Goal: Task Accomplishment & Management: Manage account settings

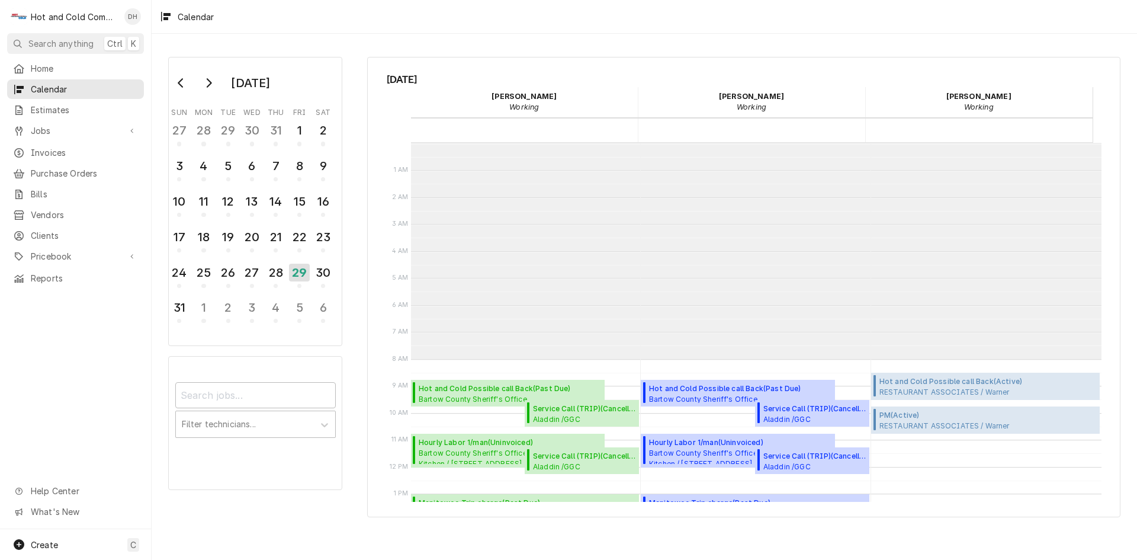
scroll to position [216, 0]
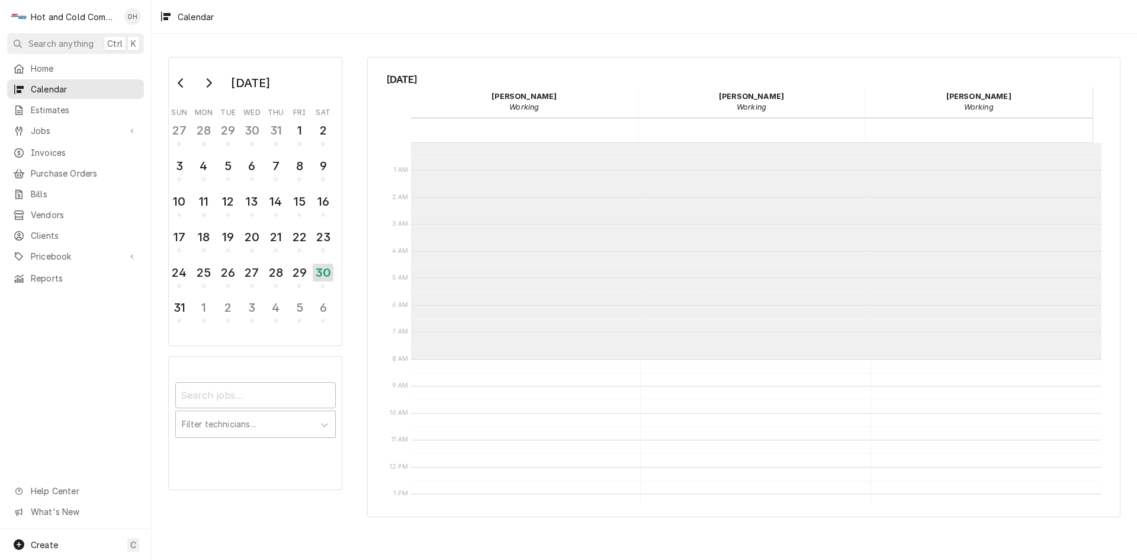
scroll to position [216, 0]
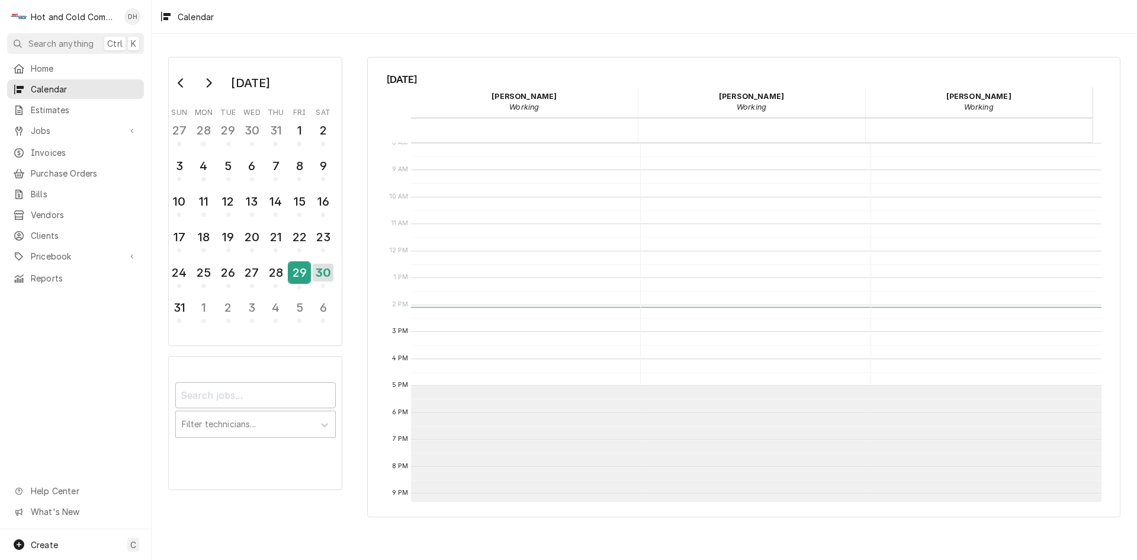
click at [301, 278] on div "29" at bounding box center [299, 272] width 21 height 20
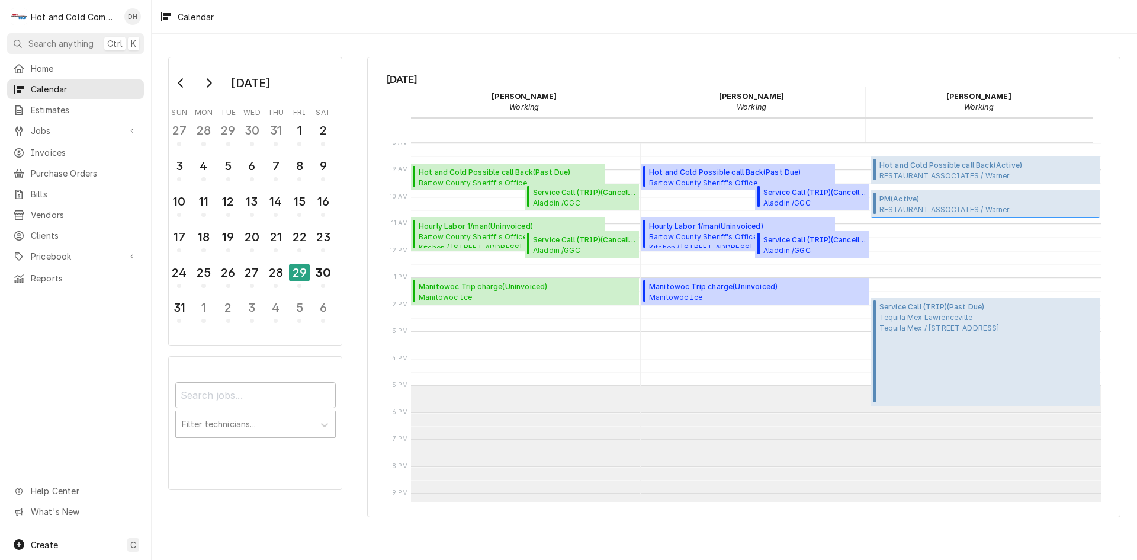
click at [944, 203] on span "PM ( Active )" at bounding box center [950, 199] width 141 height 11
click at [274, 276] on div "28" at bounding box center [275, 272] width 21 height 20
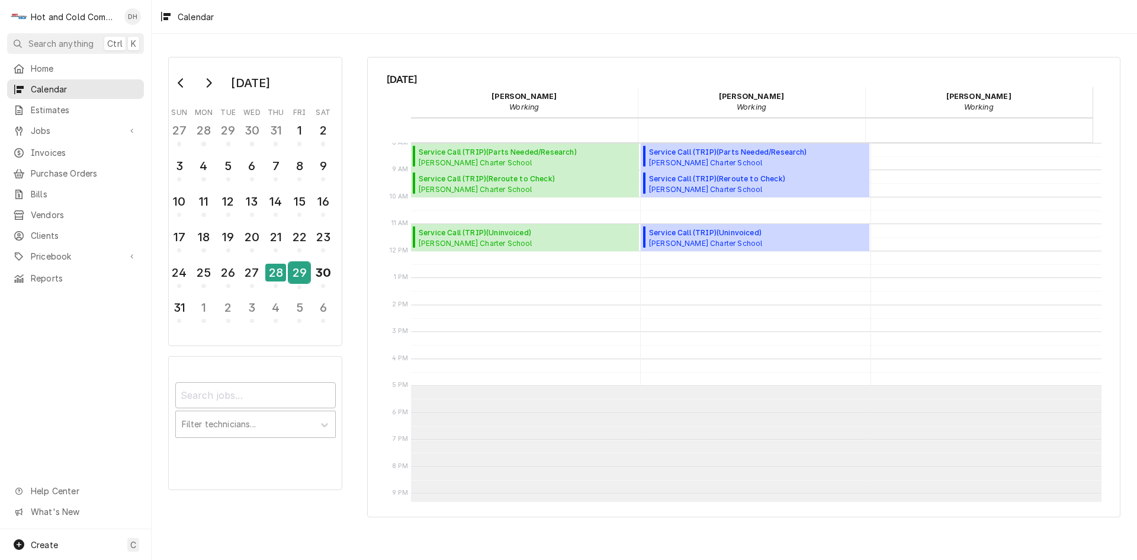
click at [296, 275] on div "29" at bounding box center [299, 272] width 21 height 20
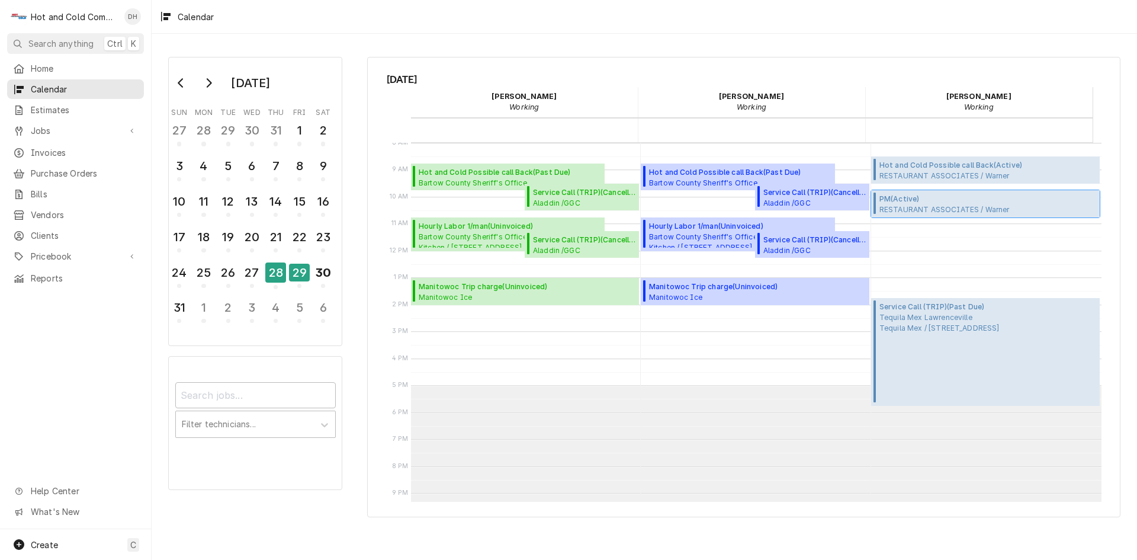
click at [915, 207] on span "RESTAURANT ASSOCIATES / Warner Techwood Market / 1050 Techwood Dr, Atlanta, GA …" at bounding box center [950, 208] width 141 height 9
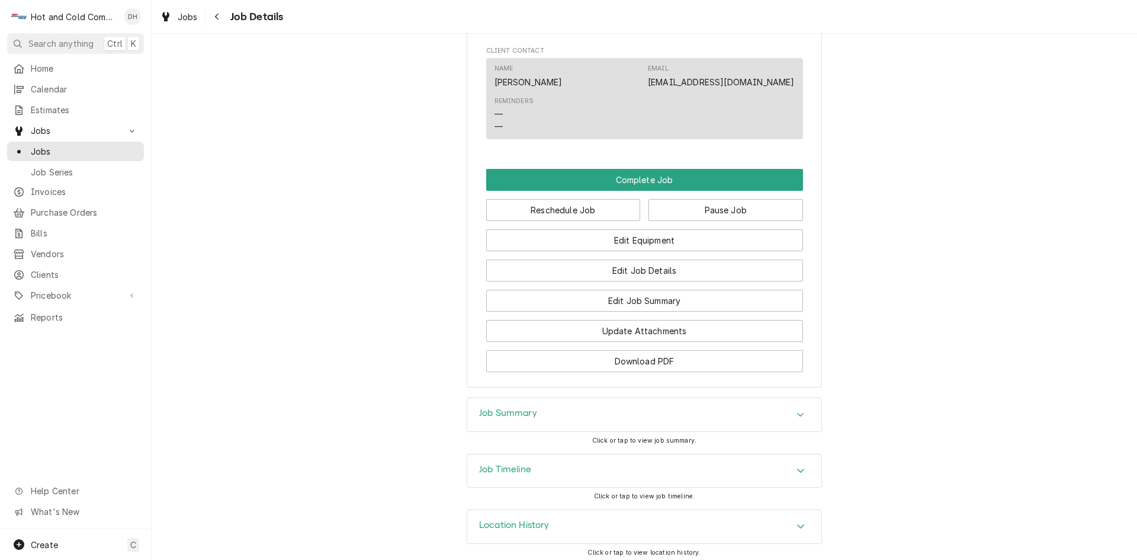
scroll to position [962, 0]
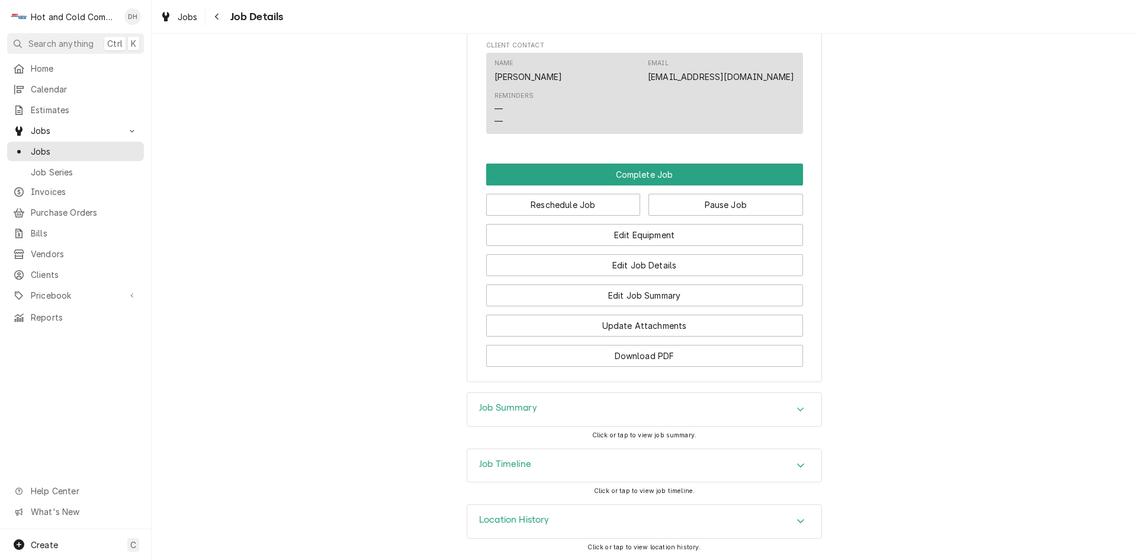
click at [800, 462] on icon "Accordion Header" at bounding box center [801, 464] width 8 height 9
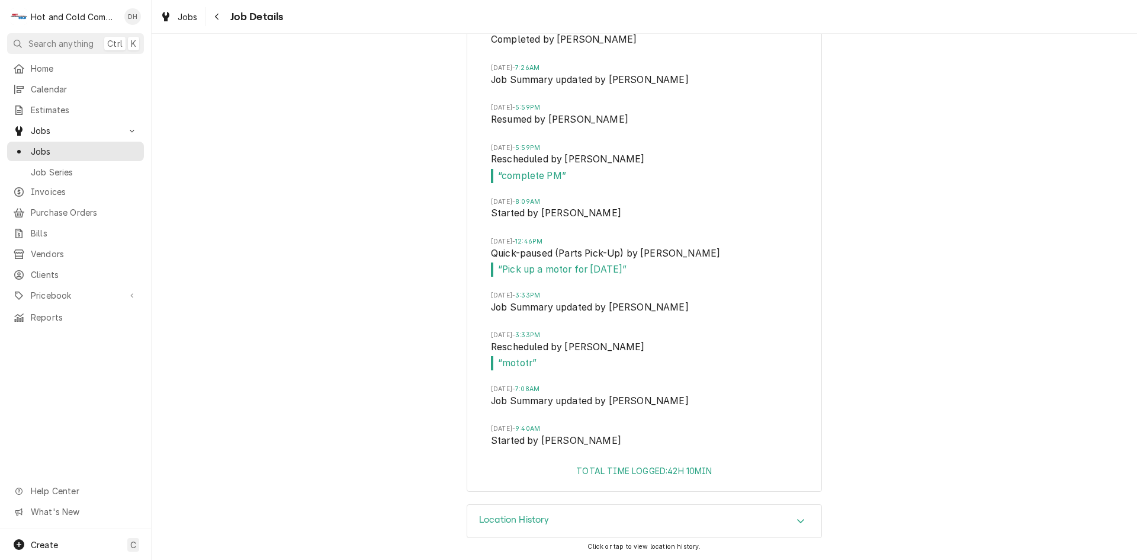
scroll to position [752, 0]
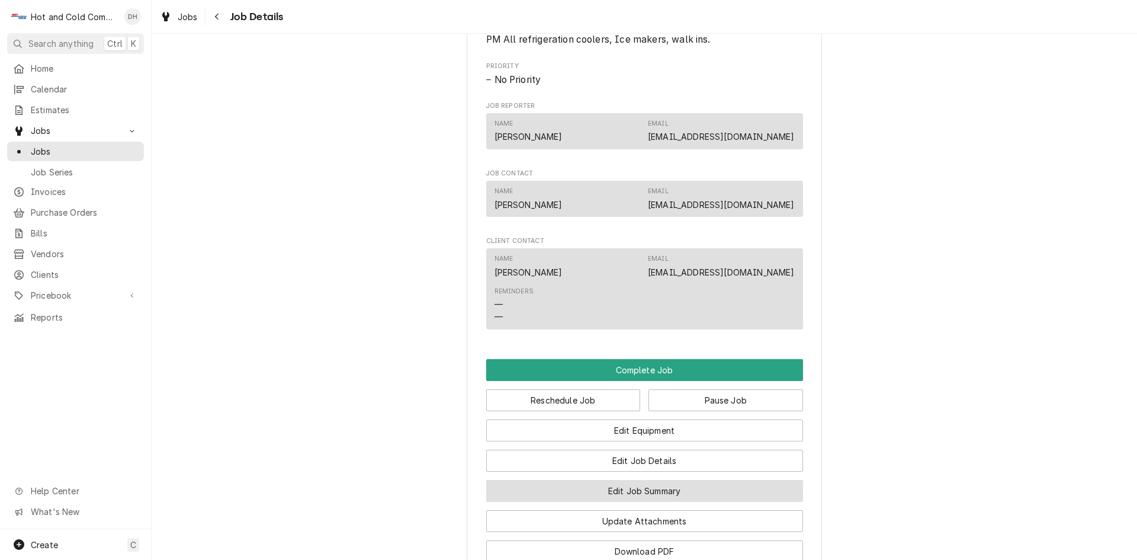
click at [640, 502] on button "Edit Job Summary" at bounding box center [644, 491] width 317 height 22
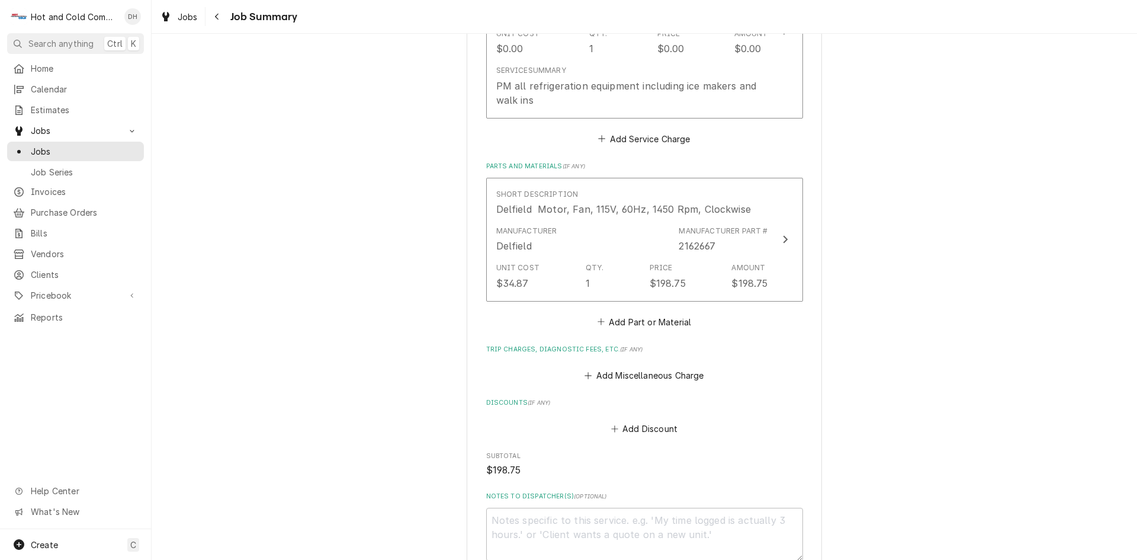
scroll to position [578, 0]
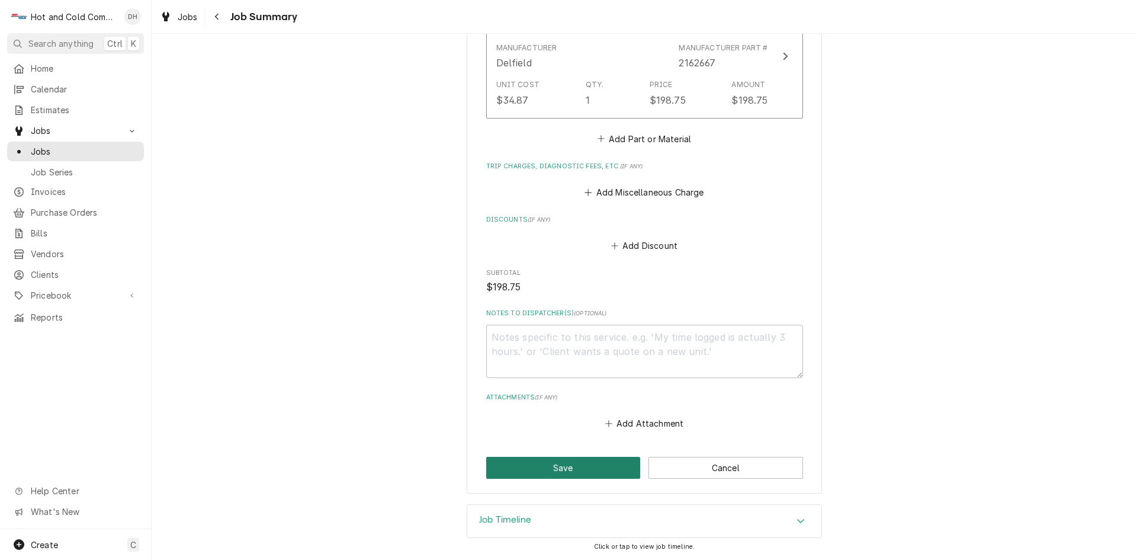
drag, startPoint x: 554, startPoint y: 469, endPoint x: 587, endPoint y: 455, distance: 36.1
click at [554, 469] on button "Save" at bounding box center [563, 468] width 155 height 22
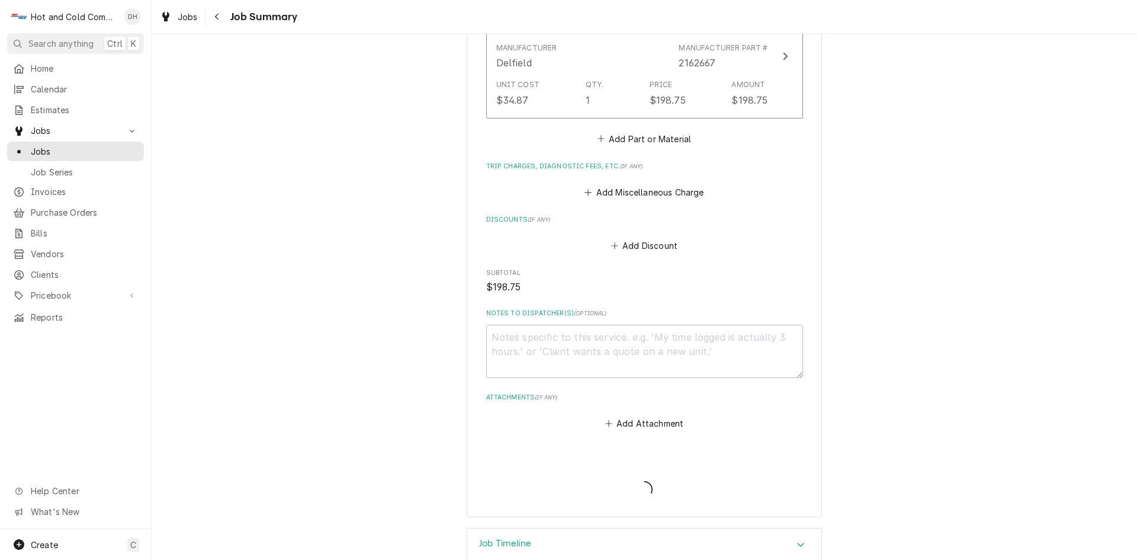
type textarea "x"
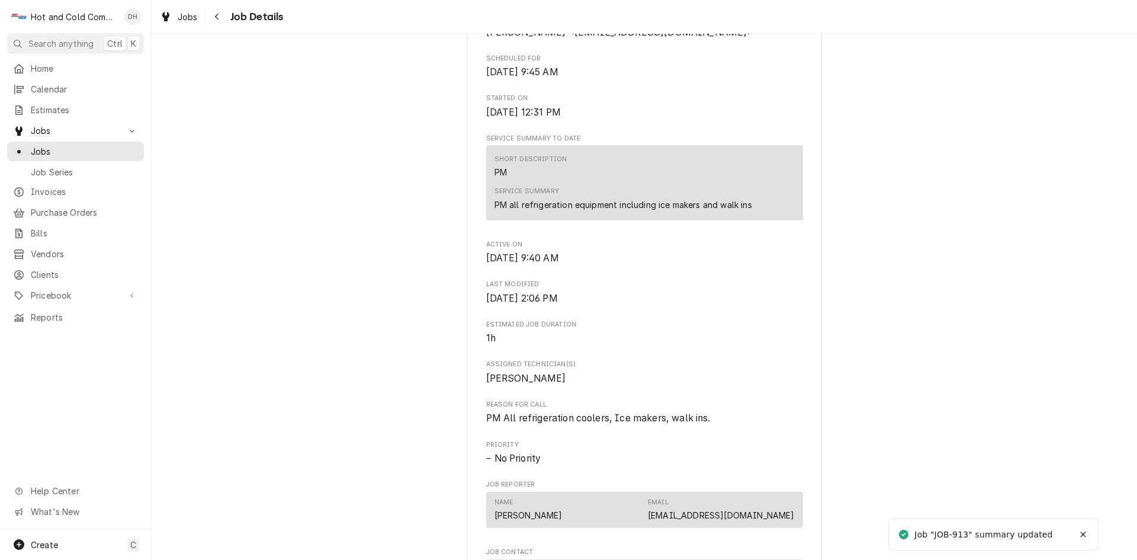
scroll to position [790, 0]
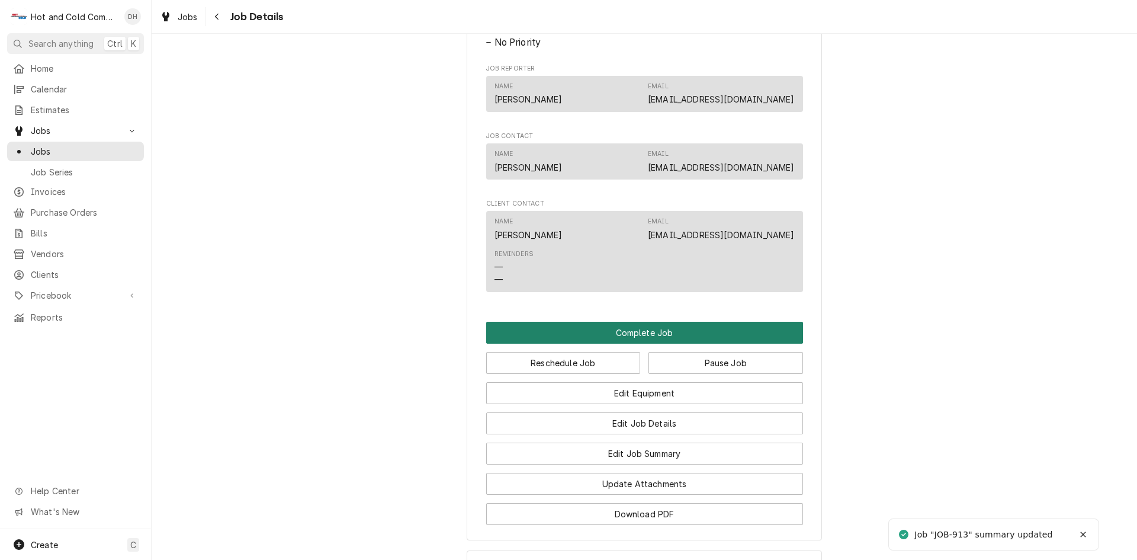
click at [666, 343] on button "Complete Job" at bounding box center [644, 333] width 317 height 22
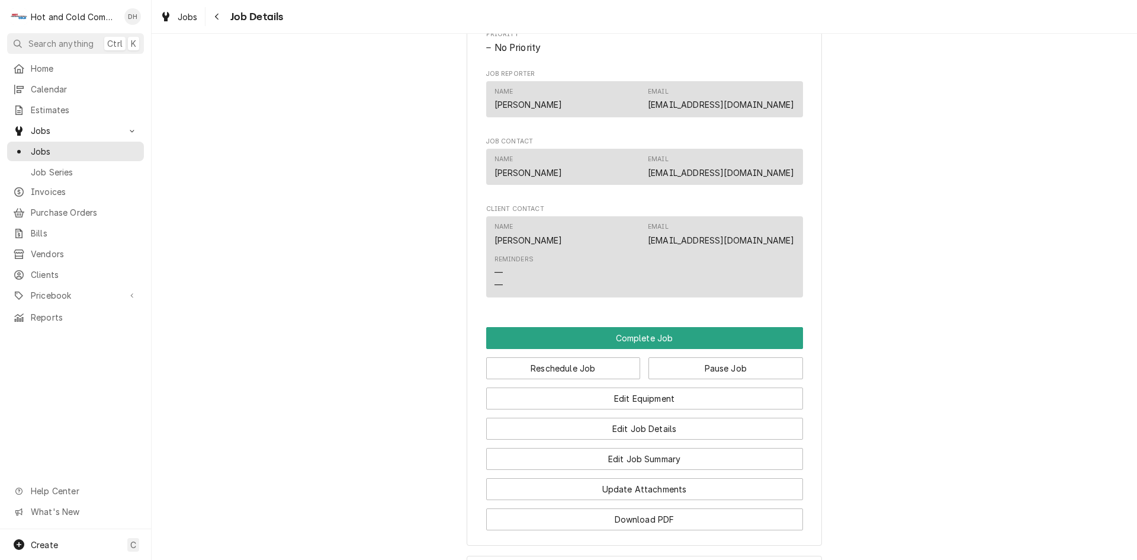
scroll to position [790, 0]
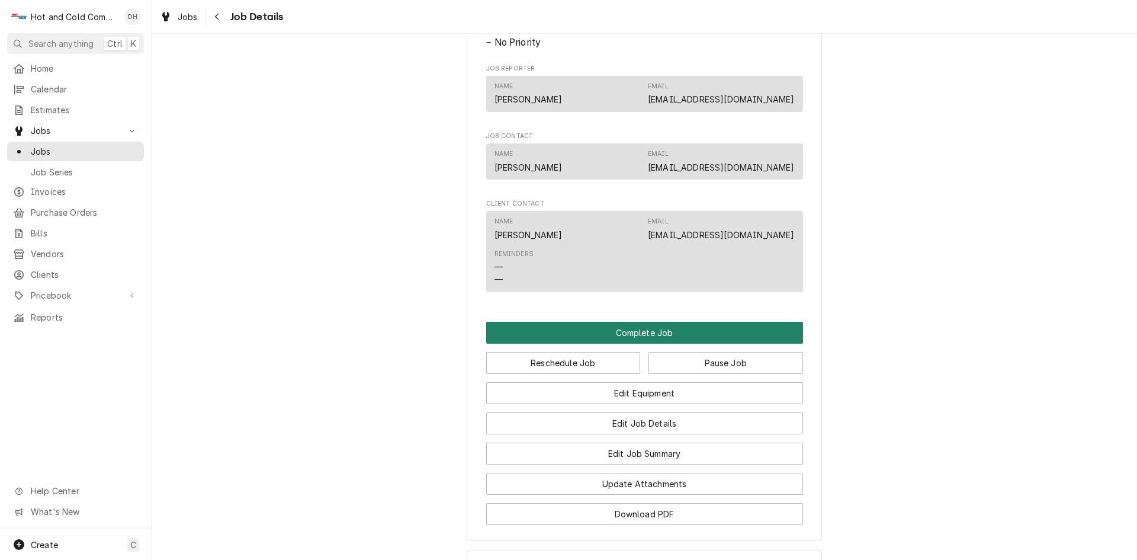
click at [668, 344] on button "Complete Job" at bounding box center [644, 333] width 317 height 22
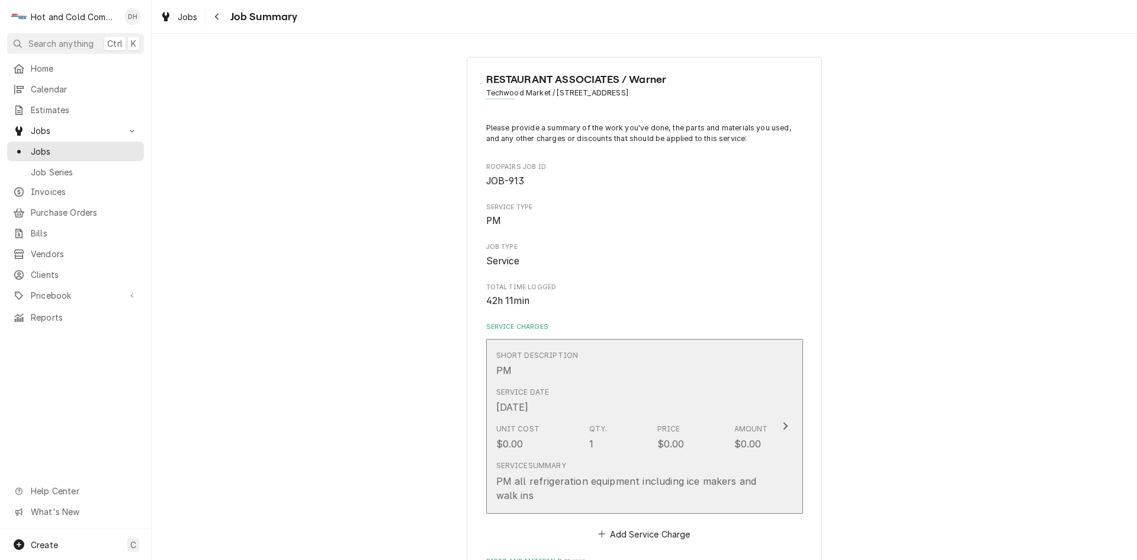
scroll to position [578, 0]
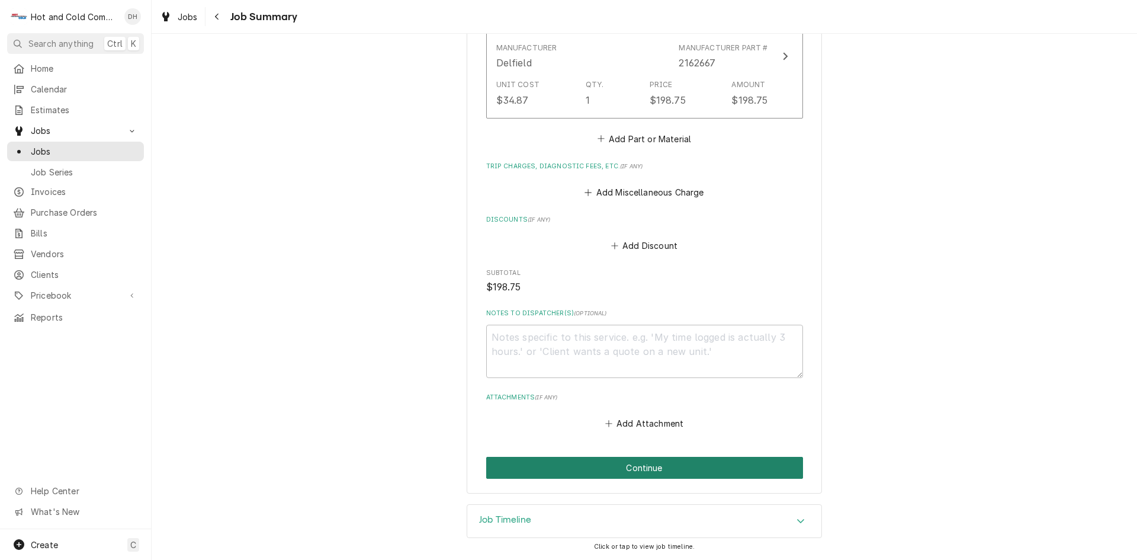
click at [664, 470] on button "Continue" at bounding box center [644, 468] width 317 height 22
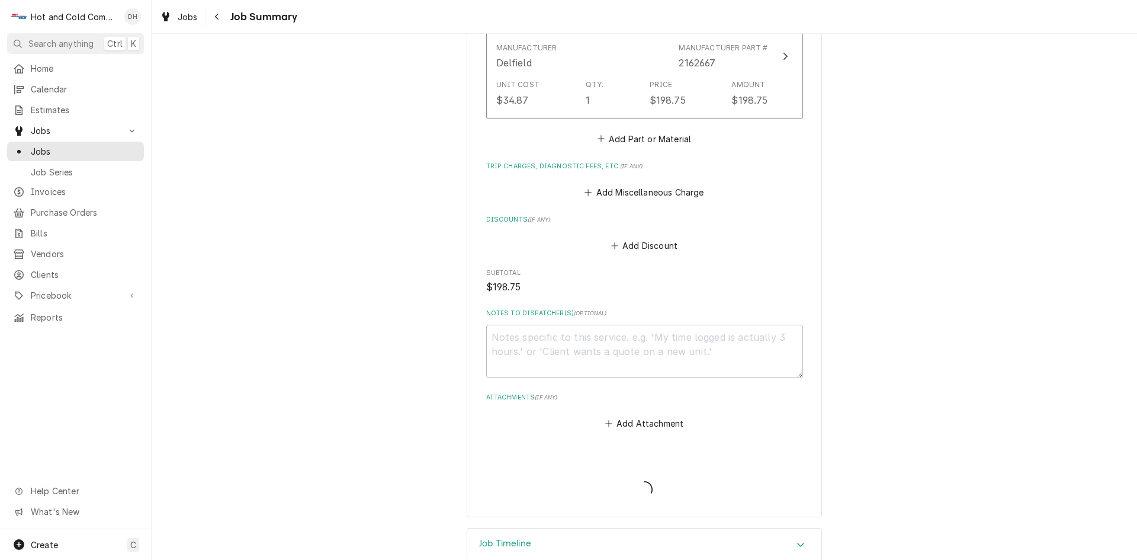
type textarea "x"
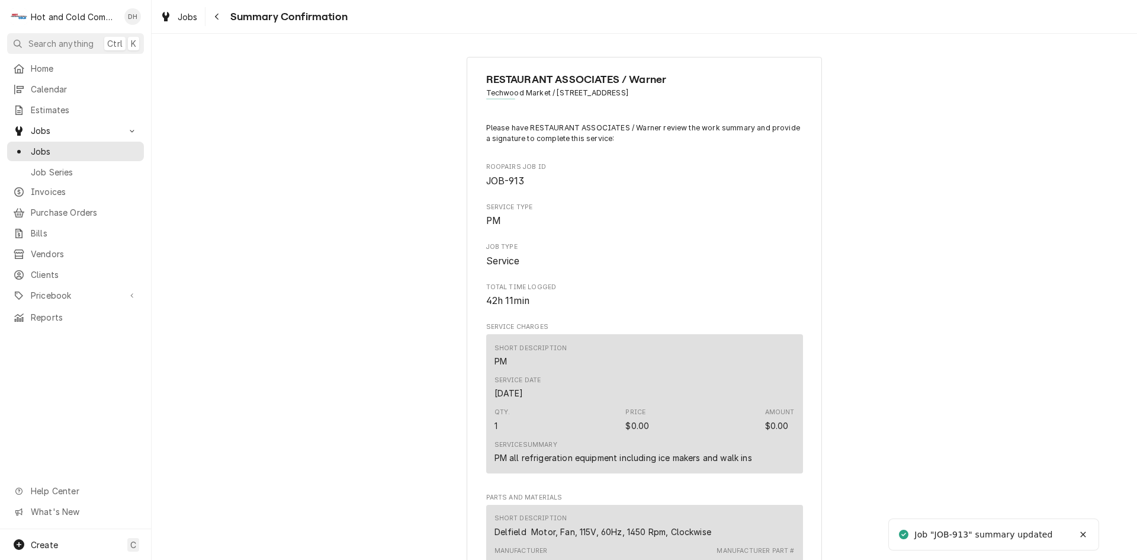
scroll to position [583, 0]
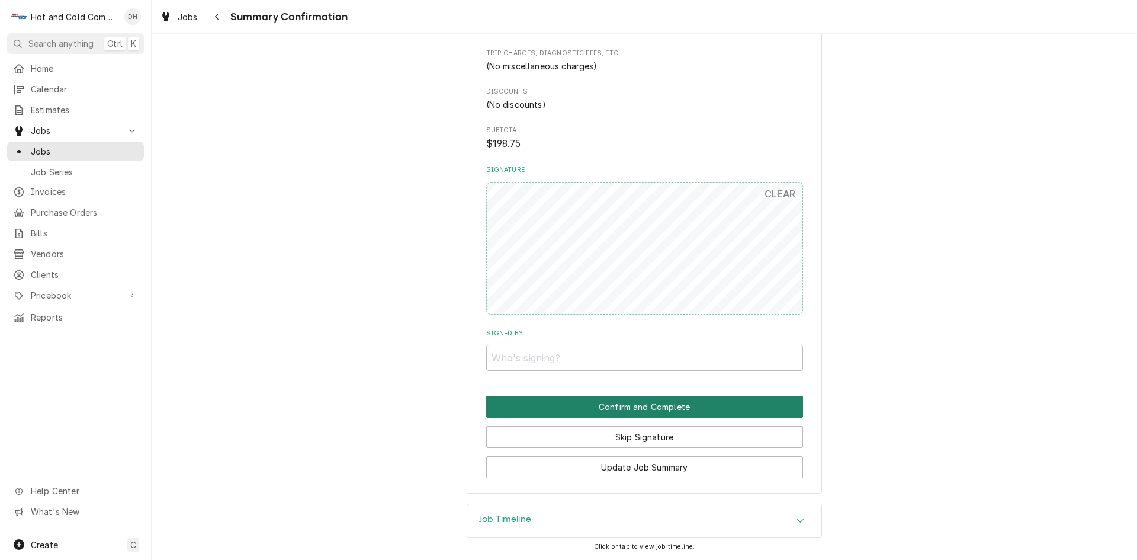
click at [594, 401] on button "Confirm and Complete" at bounding box center [644, 407] width 317 height 22
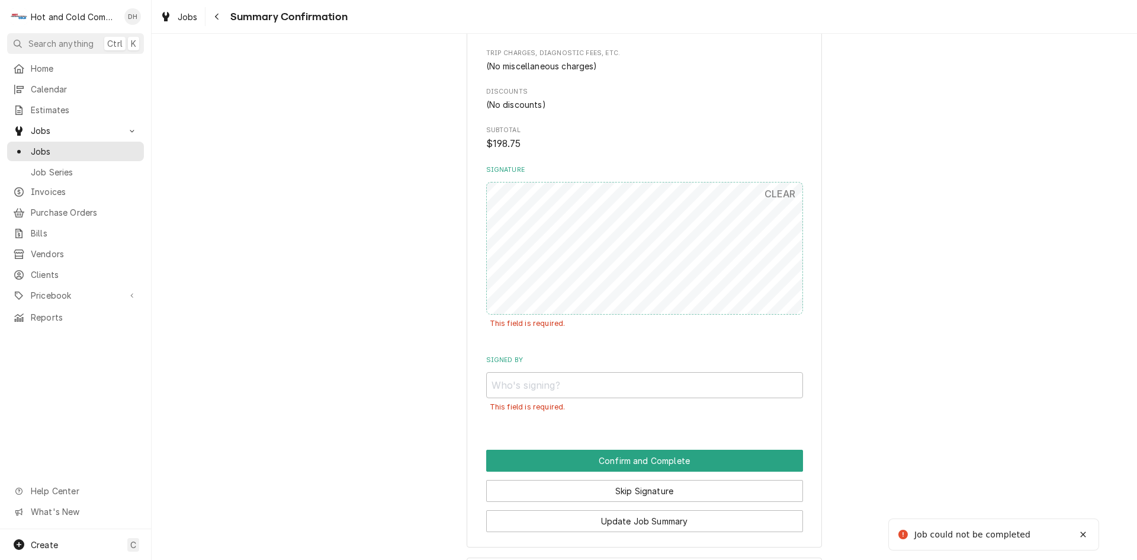
click at [404, 271] on div "RESTAURANT ASSOCIATES / Warner Techwood Market / 1050 Techwood Dr, Atlanta, GA …" at bounding box center [645, 10] width 986 height 1094
click at [606, 386] on input "Signed By" at bounding box center [644, 385] width 317 height 26
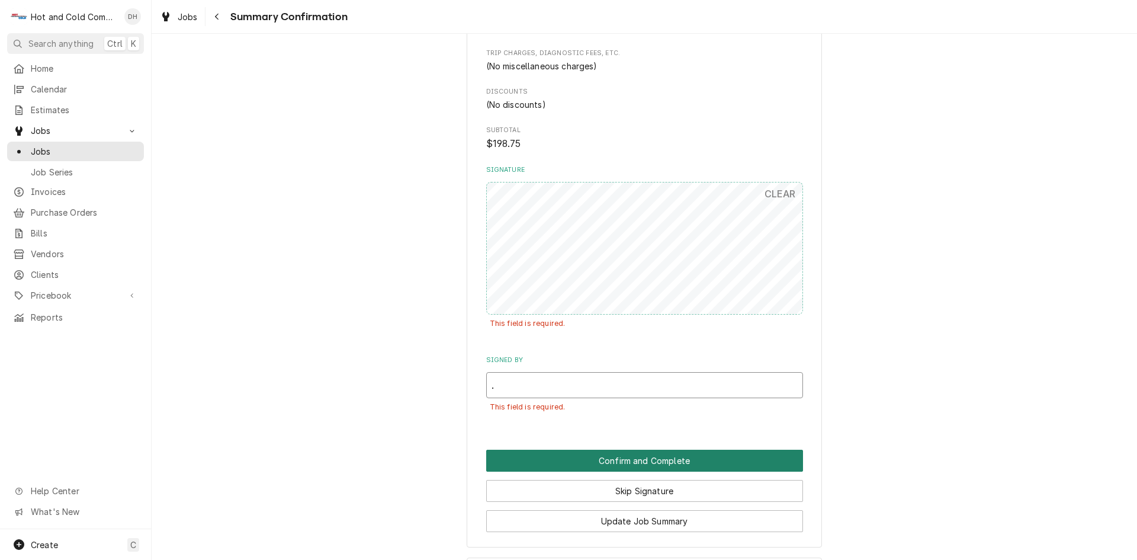
type input "."
click at [632, 464] on button "Confirm and Complete" at bounding box center [644, 461] width 317 height 22
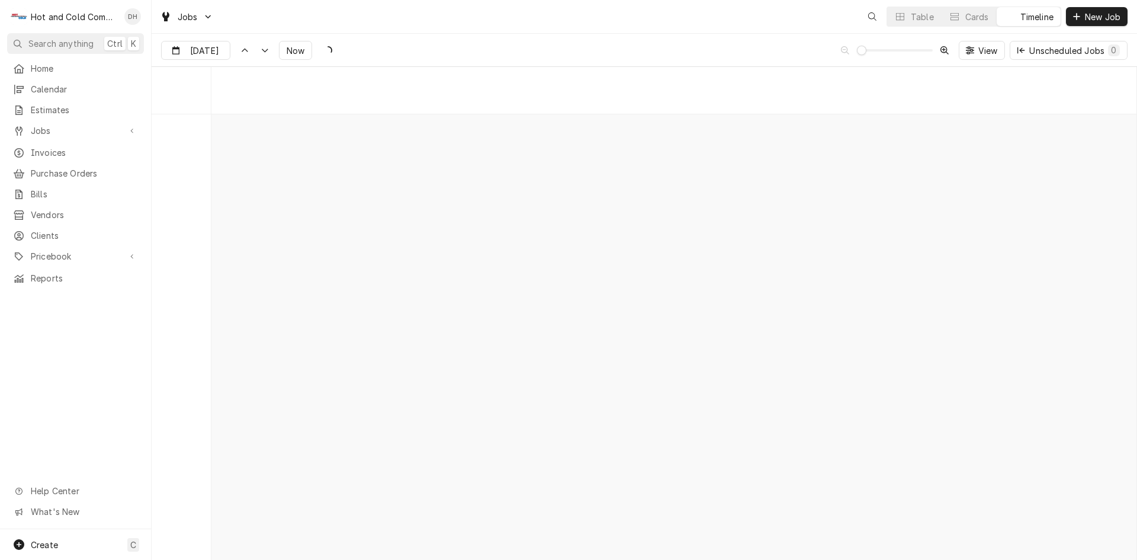
scroll to position [9276, 0]
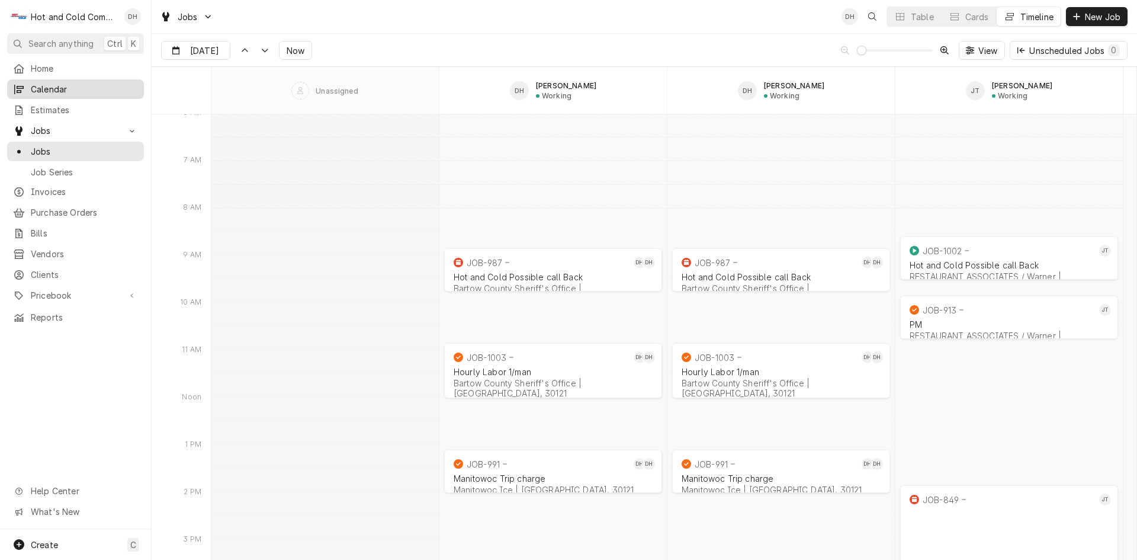
click at [47, 88] on span "Calendar" at bounding box center [84, 89] width 107 height 12
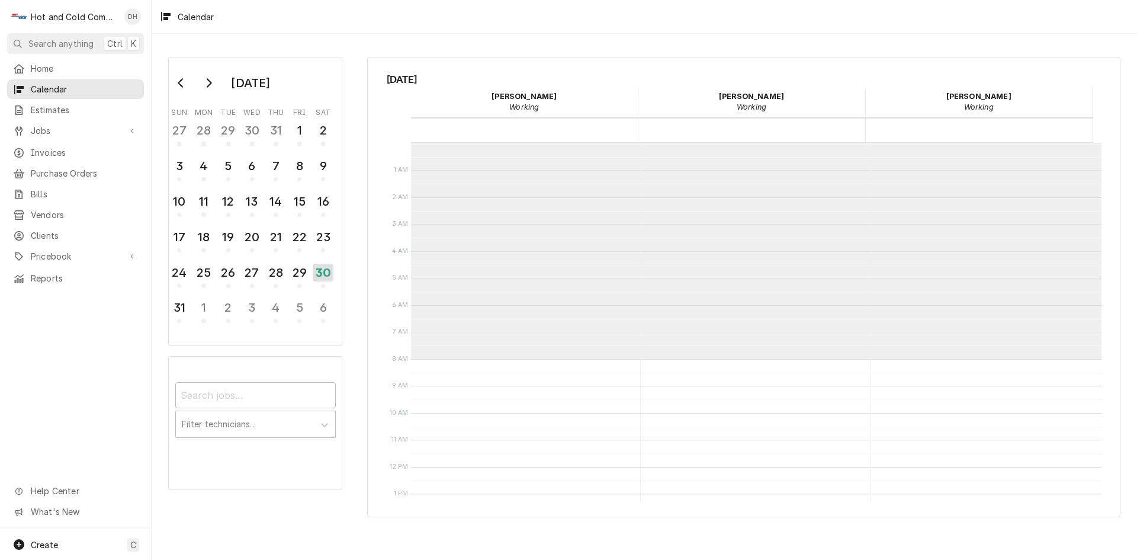
scroll to position [216, 0]
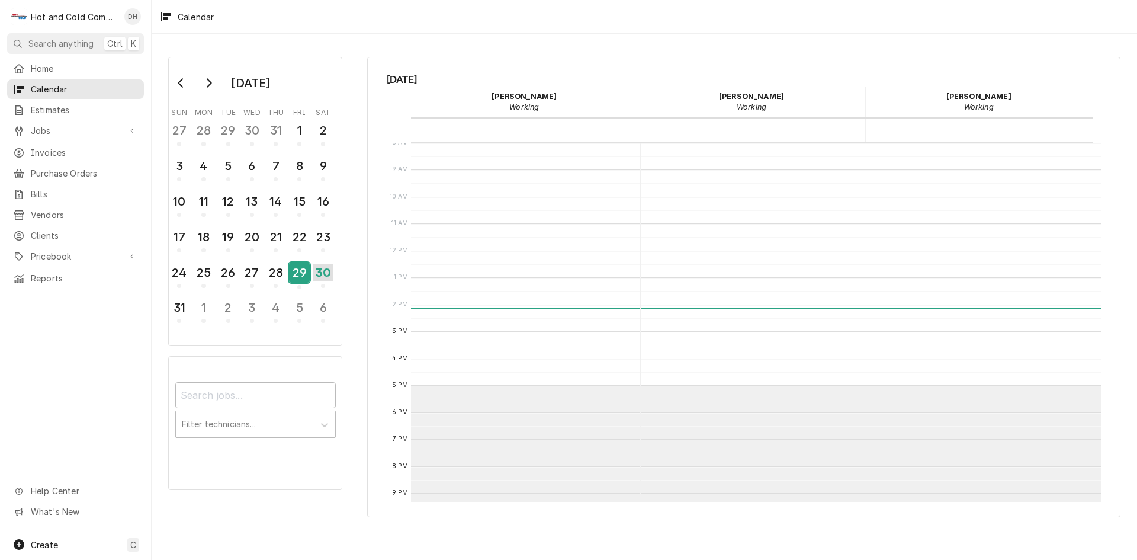
click at [301, 284] on div "29" at bounding box center [299, 274] width 21 height 29
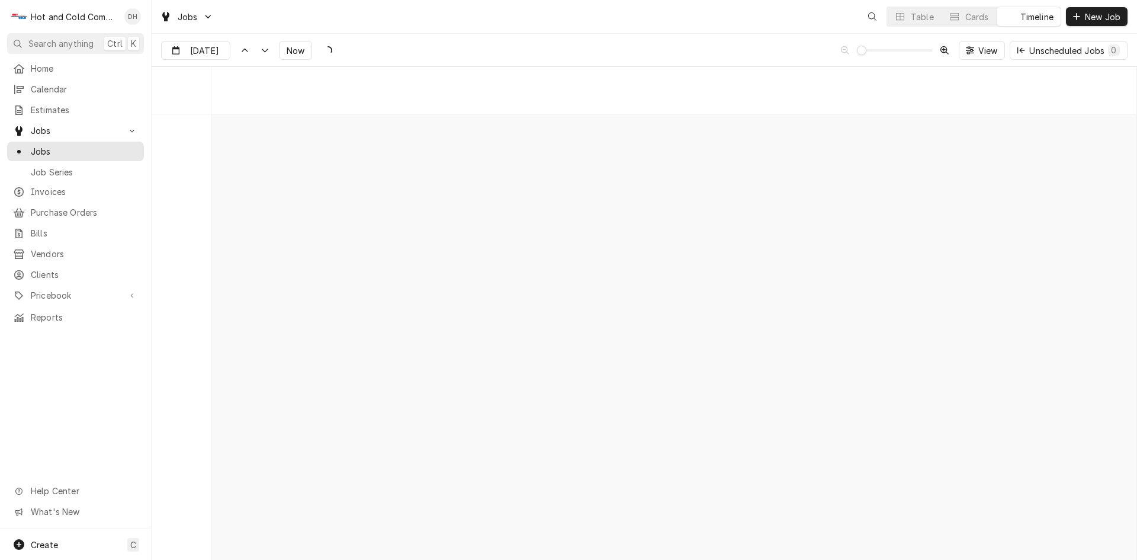
scroll to position [9276, 0]
